Goal: Information Seeking & Learning: Learn about a topic

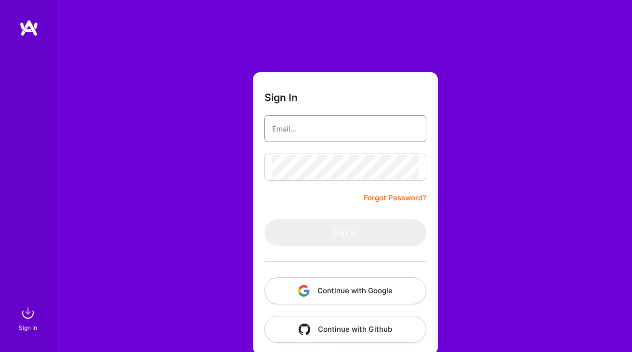
type input "[PERSON_NAME][EMAIL_ADDRESS][DOMAIN_NAME]"
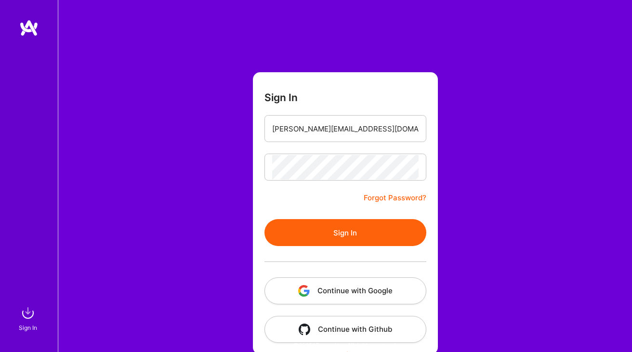
click at [293, 229] on button "Sign In" at bounding box center [345, 232] width 162 height 27
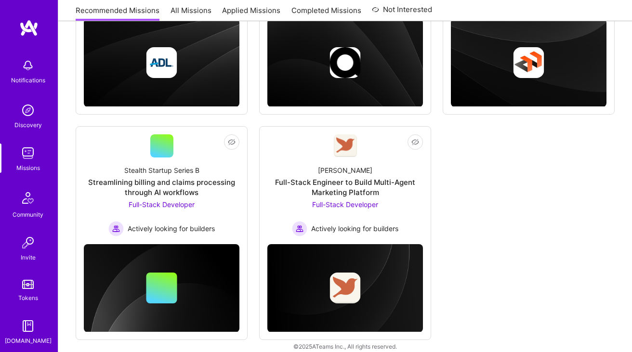
scroll to position [262, 0]
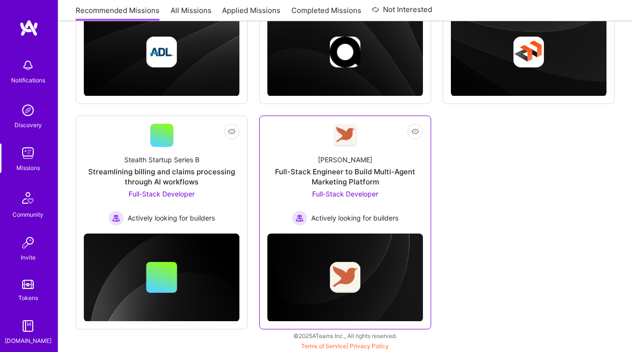
click at [328, 176] on div "Full-Stack Engineer to Build Multi-Agent Marketing Platform" at bounding box center [345, 177] width 156 height 20
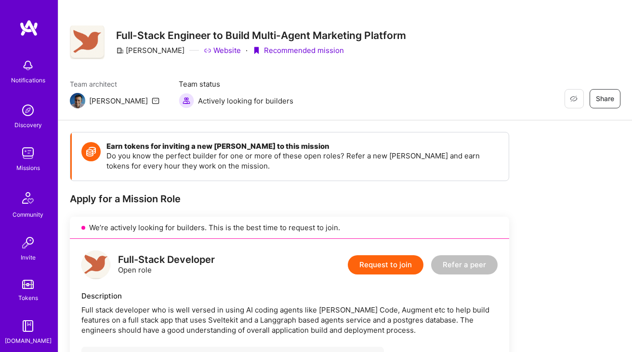
scroll to position [13, 0]
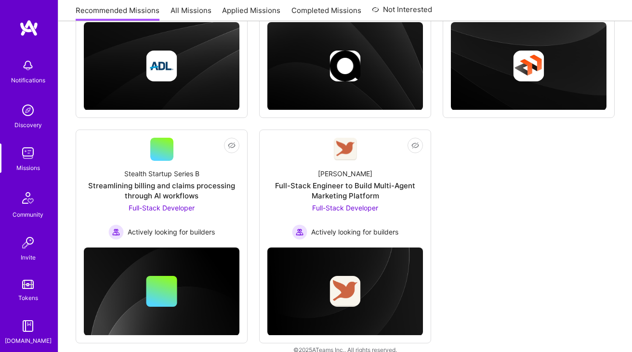
scroll to position [240, 0]
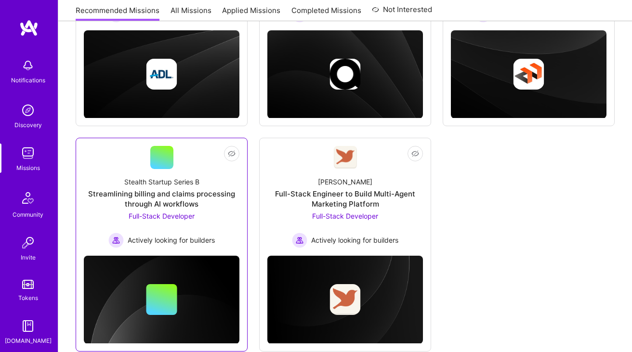
click at [184, 197] on div "Streamlining billing and claims processing through AI workflows" at bounding box center [162, 199] width 156 height 20
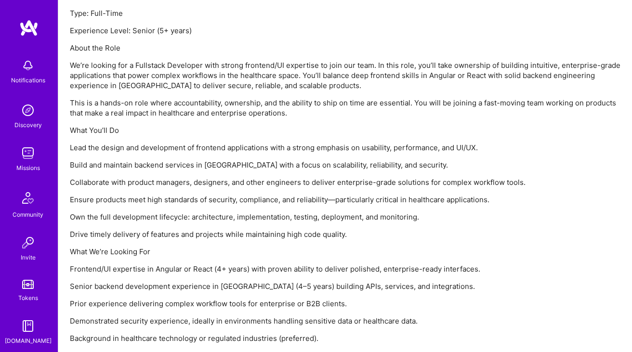
scroll to position [753, 0]
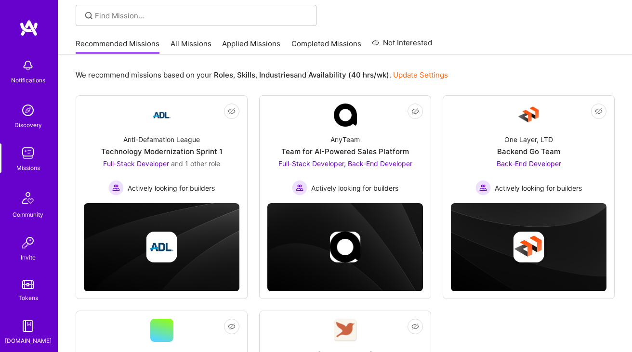
scroll to position [66, 0]
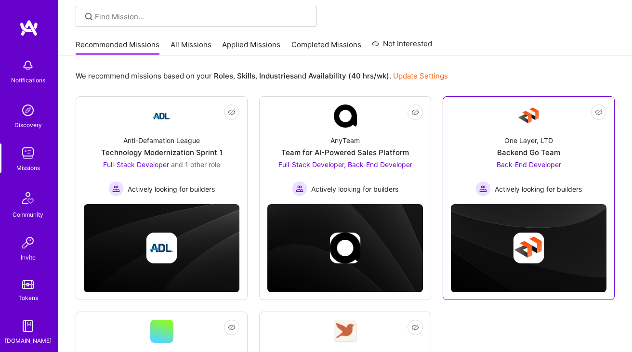
click at [516, 159] on div "One Layer, LTD Backend Go Team Back-End Developer Actively looking for builders" at bounding box center [529, 162] width 156 height 69
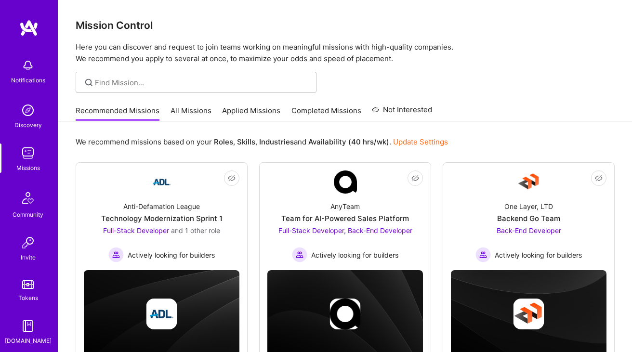
scroll to position [66, 0]
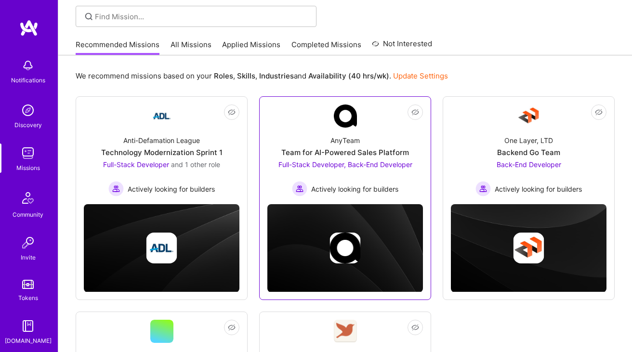
click at [282, 141] on div "AnyTeam Team for AI-Powered Sales Platform Full-Stack Developer, Back-End Devel…" at bounding box center [345, 162] width 156 height 69
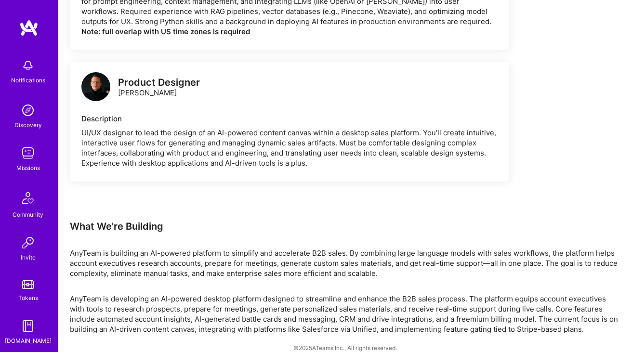
scroll to position [1108, 0]
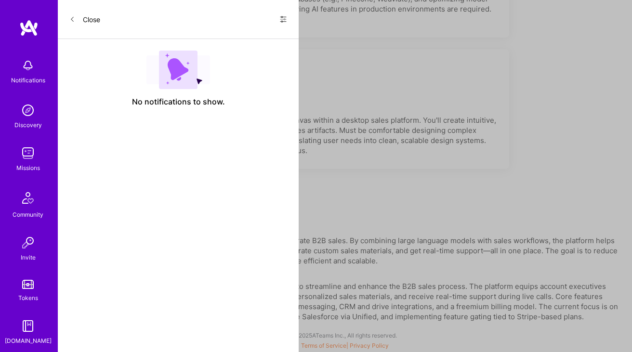
scroll to position [66, 0]
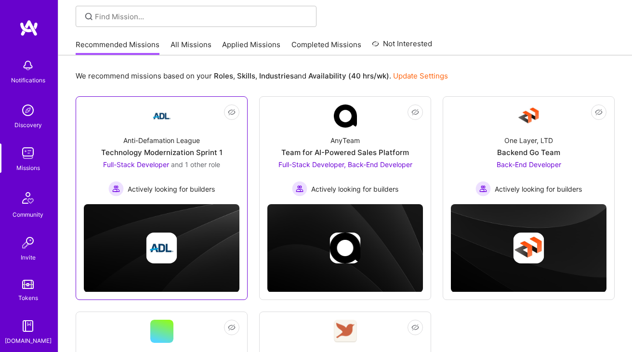
click at [202, 153] on div "Technology Modernization Sprint 1" at bounding box center [161, 152] width 121 height 10
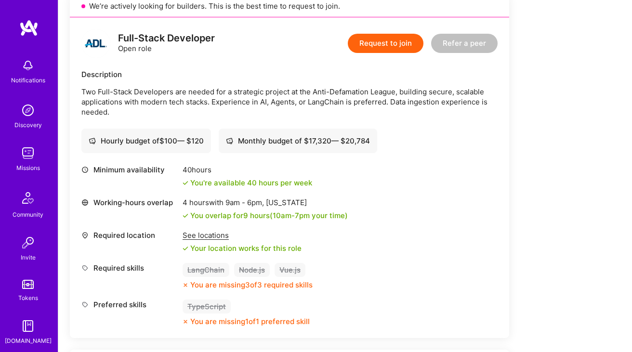
scroll to position [82, 0]
